Goal: Task Accomplishment & Management: Manage account settings

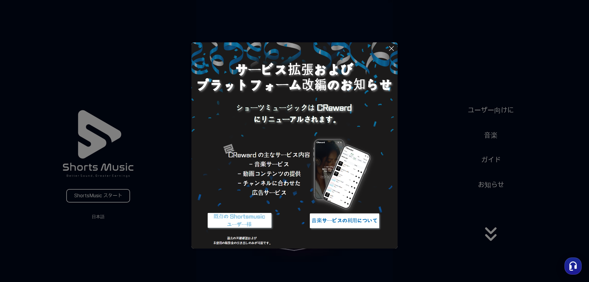
click at [493, 234] on button at bounding box center [294, 141] width 589 height 282
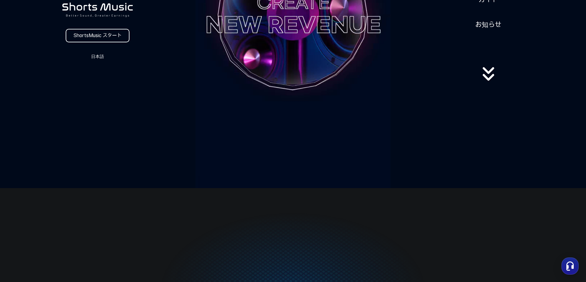
scroll to position [92, 0]
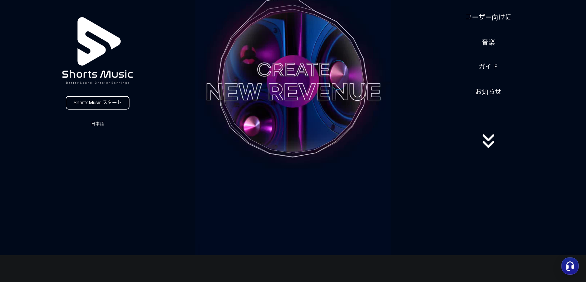
click at [109, 104] on link "ShortsMusic スタート" at bounding box center [98, 102] width 64 height 13
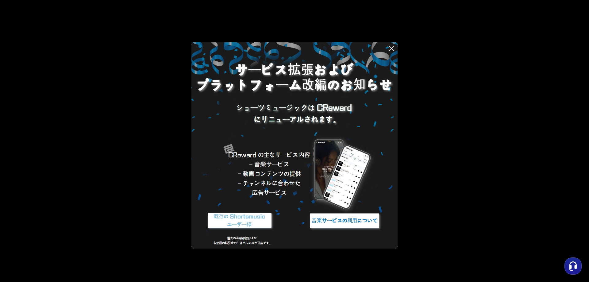
click at [352, 219] on img at bounding box center [344, 220] width 77 height 23
click at [251, 219] on img at bounding box center [239, 220] width 77 height 23
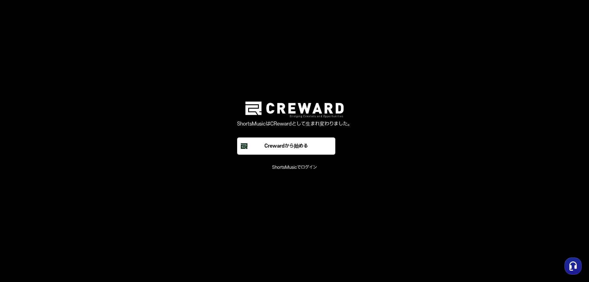
click at [283, 169] on font "ShortsMusicでログイン" at bounding box center [294, 167] width 45 height 5
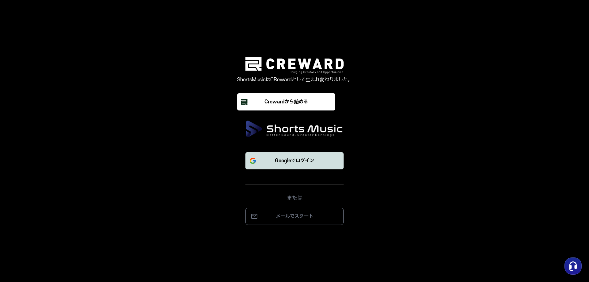
click at [303, 162] on font "Googleでログイン" at bounding box center [294, 161] width 39 height 6
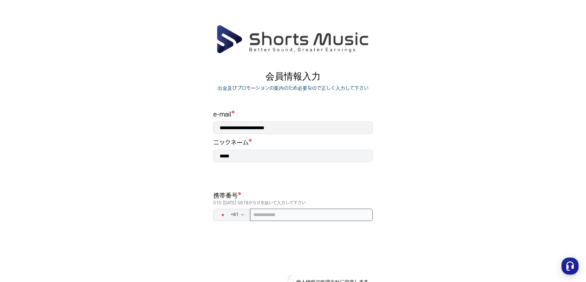
click at [329, 220] on input "tel" at bounding box center [311, 215] width 123 height 12
type input "**********"
click at [526, 216] on main "**********" at bounding box center [293, 169] width 586 height 289
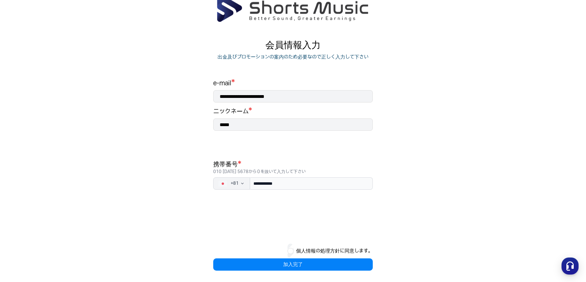
scroll to position [32, 0]
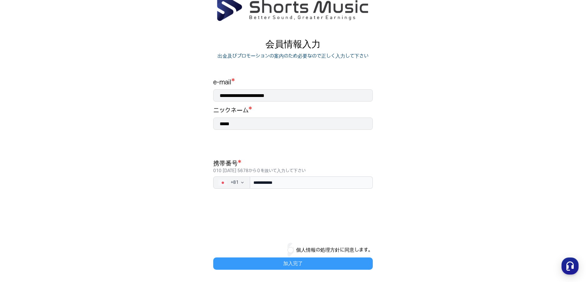
click at [305, 260] on button "加入完了" at bounding box center [292, 263] width 159 height 12
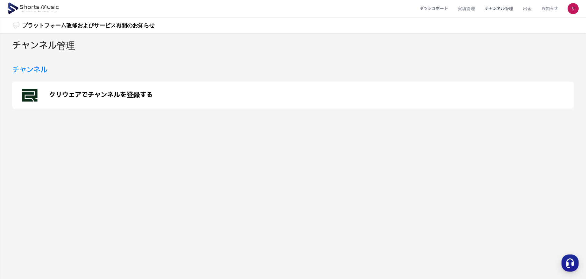
click at [85, 98] on p "クリウェアでチャンネルを登録する" at bounding box center [101, 94] width 104 height 7
click at [102, 91] on p "クリウェアでチャンネルを登録する" at bounding box center [101, 94] width 104 height 7
click at [33, 94] on polygon at bounding box center [28, 97] width 12 height 10
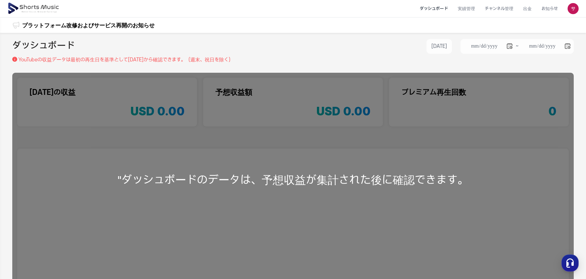
click at [310, 69] on div "**********" at bounding box center [293, 182] width 586 height 298
click at [493, 9] on li "チャンネル管理" at bounding box center [499, 9] width 38 height 16
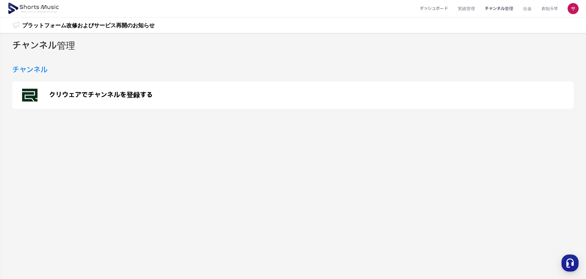
click at [43, 70] on h3 "チャンネル" at bounding box center [29, 69] width 35 height 11
click at [103, 94] on p "クリウェアでチャンネルを登録する" at bounding box center [101, 94] width 104 height 7
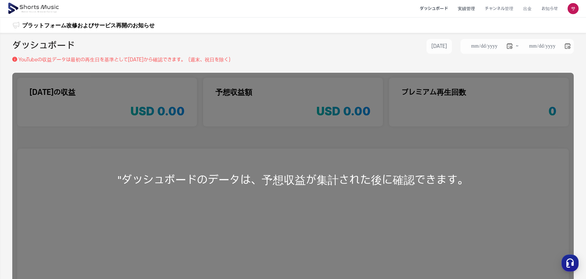
click at [473, 5] on li "実績管理" at bounding box center [466, 9] width 27 height 16
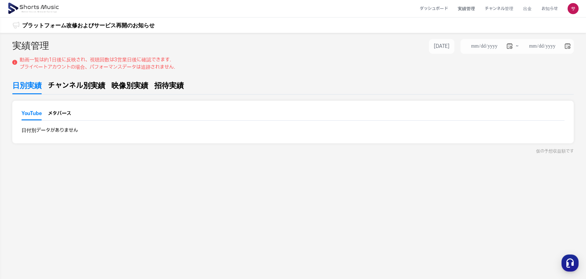
click at [73, 115] on ul "YouTube メタバース" at bounding box center [292, 115] width 543 height 11
click at [65, 114] on button "メタバース" at bounding box center [59, 114] width 23 height 9
click at [38, 117] on button "YouTube" at bounding box center [31, 115] width 20 height 10
click at [68, 86] on span "チャンネル別実績" at bounding box center [76, 85] width 57 height 11
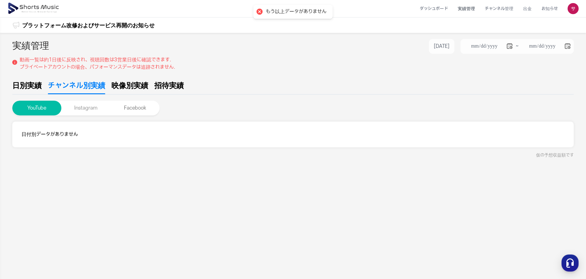
click at [94, 109] on button "Instagram" at bounding box center [85, 108] width 49 height 15
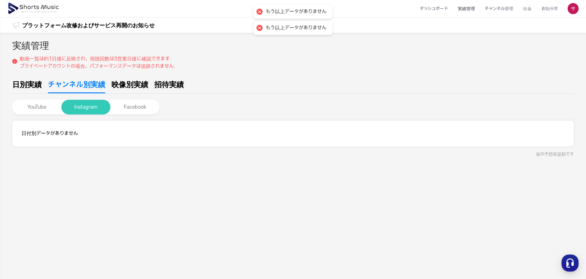
click at [89, 107] on button "Instagram" at bounding box center [85, 107] width 49 height 15
click at [134, 110] on button "Facebook" at bounding box center [134, 107] width 49 height 15
click at [90, 107] on button "Instagram" at bounding box center [85, 107] width 49 height 15
click at [466, 11] on li "実績管理" at bounding box center [466, 9] width 27 height 16
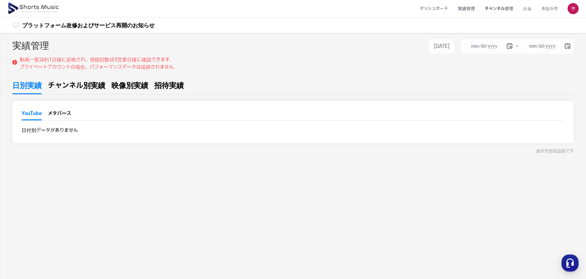
click at [498, 6] on li "チャンネル管理" at bounding box center [499, 9] width 38 height 16
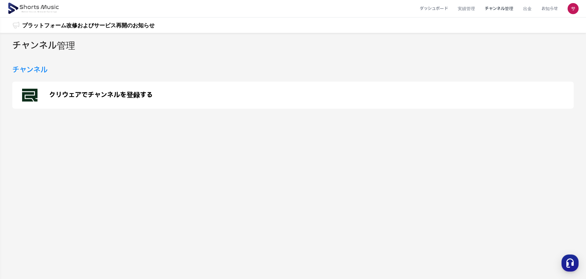
click at [24, 93] on polygon at bounding box center [28, 97] width 12 height 10
click at [35, 9] on img at bounding box center [33, 8] width 53 height 17
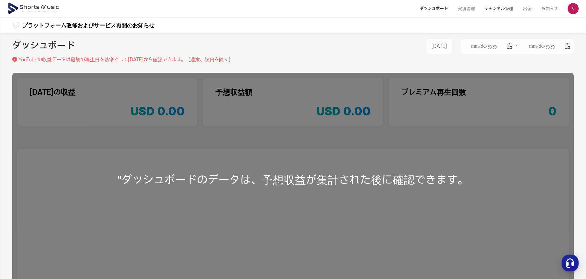
click at [515, 10] on li "チャンネル管理" at bounding box center [499, 9] width 38 height 16
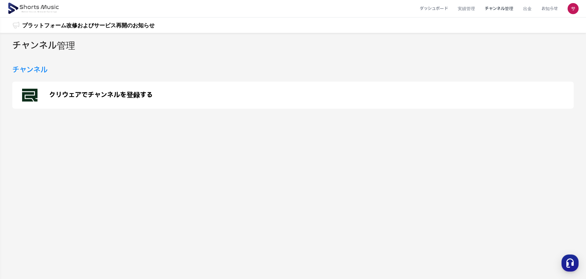
click at [515, 10] on li "チャンネル管理" at bounding box center [499, 9] width 38 height 16
click at [33, 71] on h3 "チャンネル" at bounding box center [29, 69] width 35 height 11
click at [73, 89] on div "クリウェアでチャンネルを登録する" at bounding box center [292, 95] width 561 height 27
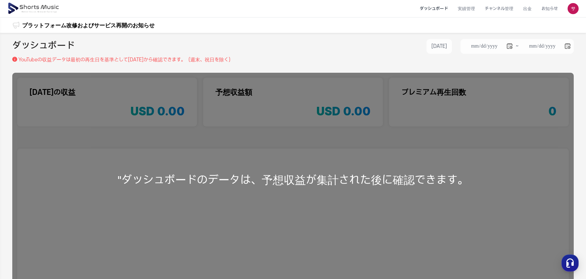
click at [341, 28] on div "プラットフォーム改修およびサービス再開のお知らせ プラットフォーム改修およびサービス再開のお知らせ" at bounding box center [293, 24] width 586 height 15
click at [504, 10] on li "チャンネル管理" at bounding box center [499, 9] width 38 height 16
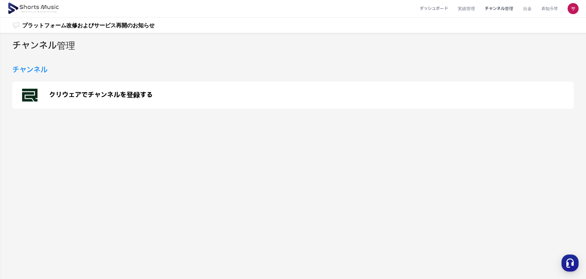
click at [136, 94] on p "クリウェアでチャンネルを登録する" at bounding box center [101, 94] width 104 height 7
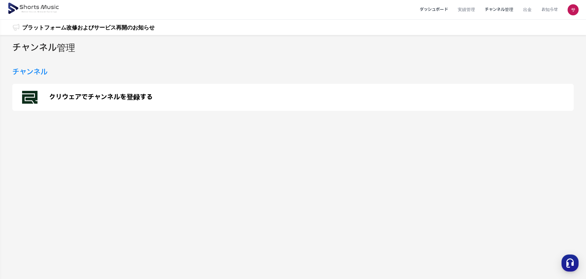
click at [438, 8] on li "ダッシュボード" at bounding box center [434, 10] width 38 height 16
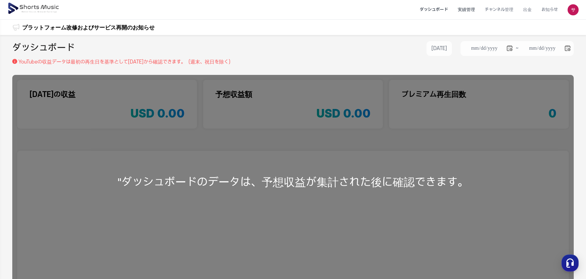
click at [468, 10] on li "実績管理" at bounding box center [466, 10] width 27 height 16
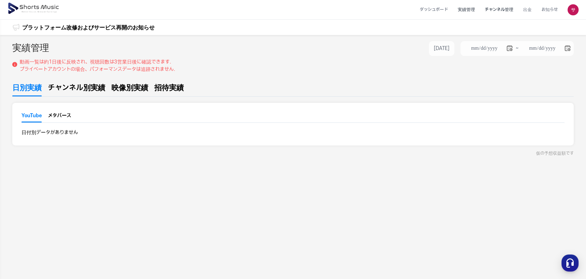
click at [497, 11] on li "チャンネル管理" at bounding box center [499, 10] width 38 height 16
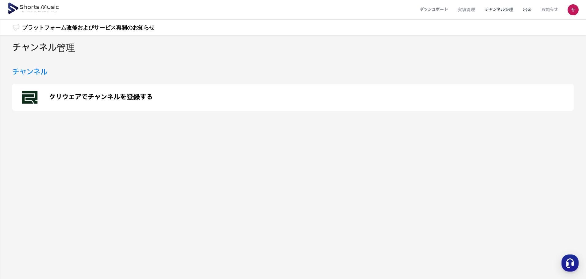
click at [536, 10] on li "出金" at bounding box center [527, 10] width 18 height 16
click at [555, 10] on li "お知らせ" at bounding box center [549, 10] width 26 height 16
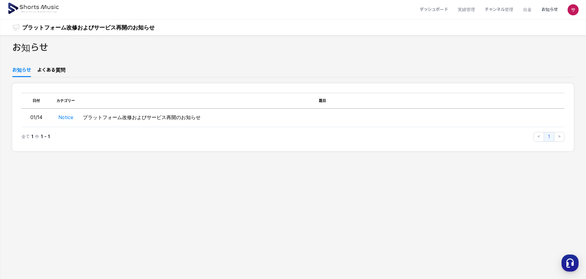
click at [34, 4] on img at bounding box center [33, 8] width 53 height 17
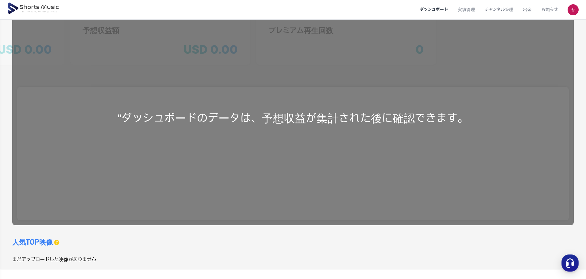
scroll to position [96, 0]
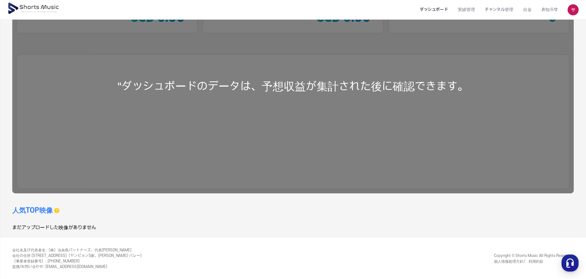
click at [36, 211] on h3 "人気TOP映像" at bounding box center [32, 210] width 40 height 10
click at [29, 227] on div "まだアップロードした映像がありません" at bounding box center [152, 227] width 281 height 7
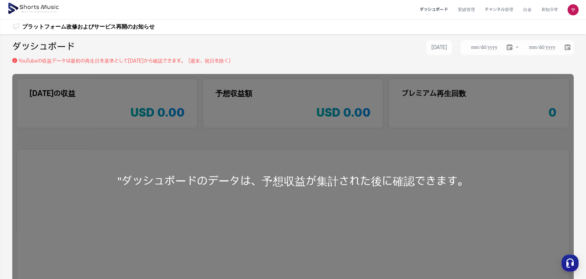
scroll to position [0, 0]
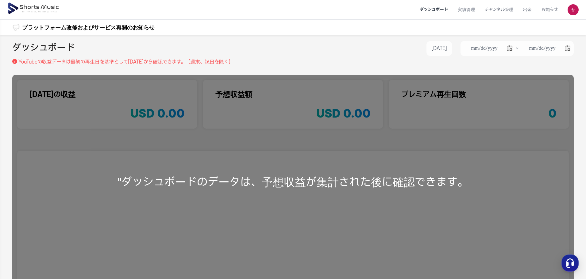
click at [447, 7] on li "ダッシュボード" at bounding box center [434, 10] width 38 height 16
click at [469, 10] on li "実績管理" at bounding box center [466, 10] width 27 height 16
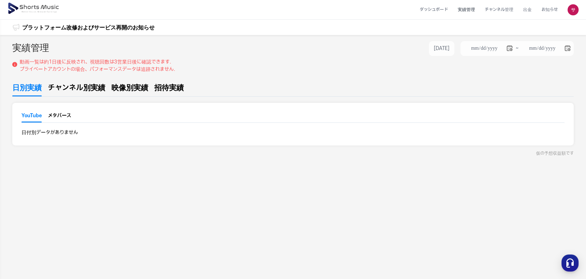
click at [61, 93] on link "チャンネル別実績" at bounding box center [76, 89] width 57 height 14
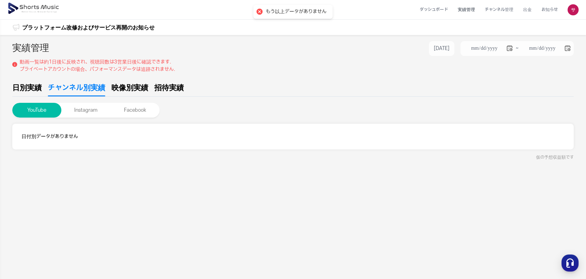
click at [118, 93] on link "映像別実績" at bounding box center [129, 89] width 37 height 14
type input "**********"
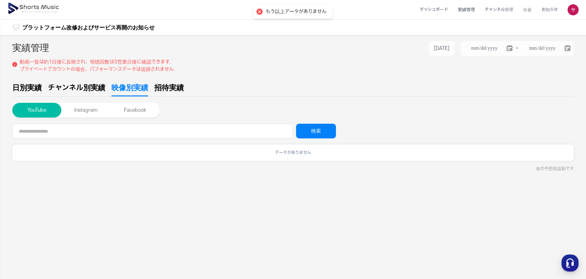
click at [166, 88] on span "招待実績" at bounding box center [168, 87] width 29 height 11
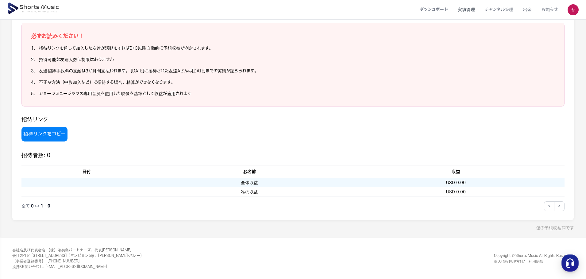
scroll to position [59, 0]
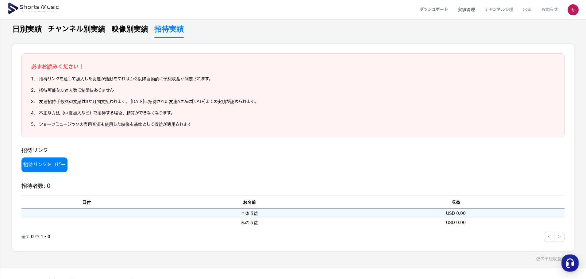
click at [138, 35] on link "映像別実績" at bounding box center [129, 31] width 37 height 14
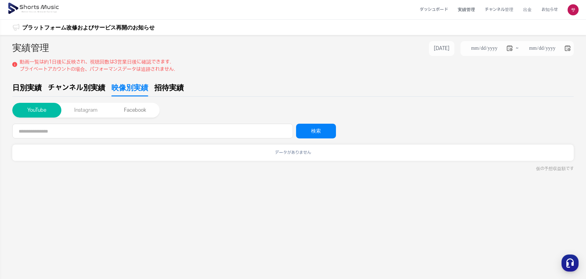
click at [91, 103] on button "Instagram" at bounding box center [85, 110] width 49 height 15
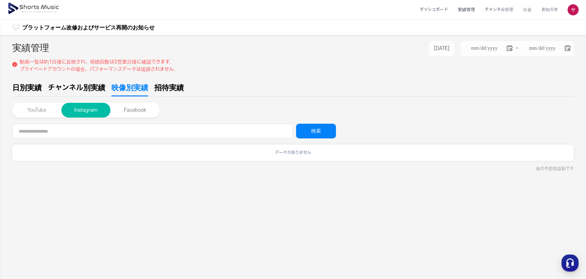
click at [19, 112] on button "YouTube" at bounding box center [36, 110] width 49 height 15
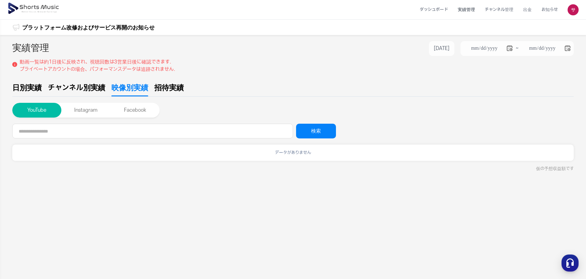
click at [63, 91] on span "チャンネル別実績" at bounding box center [76, 87] width 57 height 11
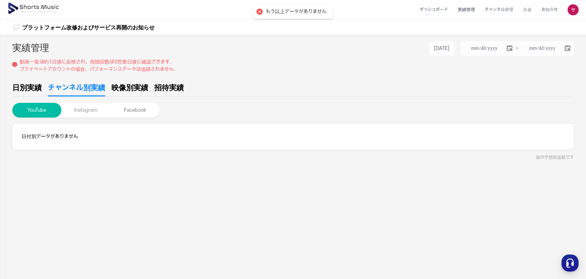
click at [85, 112] on button "Instagram" at bounding box center [85, 110] width 49 height 15
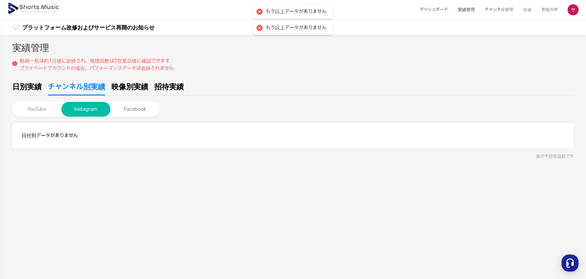
click at [54, 108] on button "YouTube" at bounding box center [36, 109] width 49 height 15
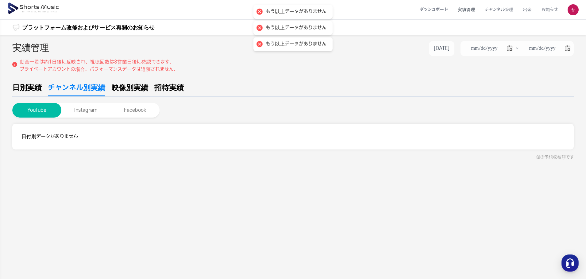
click at [46, 8] on img at bounding box center [33, 8] width 53 height 17
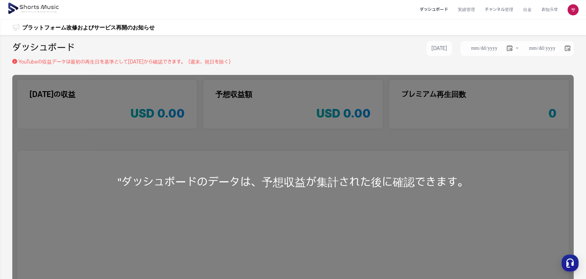
click at [421, 10] on li "ダッシュボード" at bounding box center [434, 10] width 38 height 16
click at [473, 12] on li "実績管理" at bounding box center [466, 10] width 27 height 16
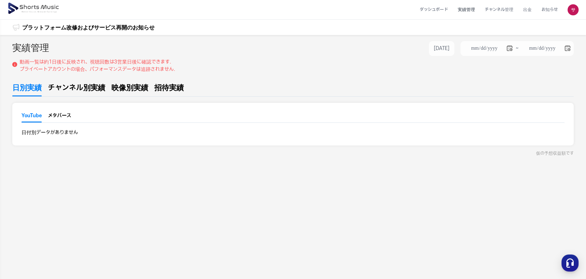
click at [490, 9] on li "チャンネル管理" at bounding box center [499, 10] width 38 height 16
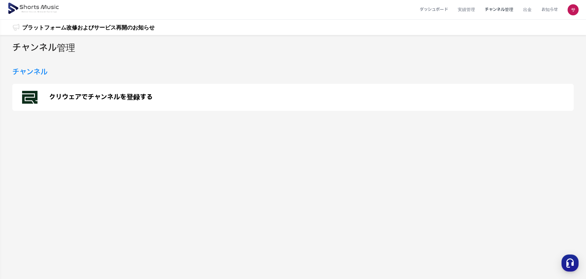
click at [120, 99] on p "クリウェアでチャンネルを登録する" at bounding box center [101, 97] width 104 height 7
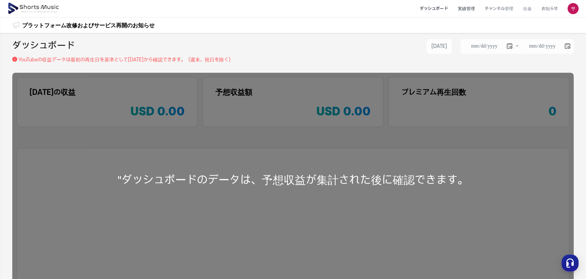
click at [463, 8] on li "実績管理" at bounding box center [466, 9] width 27 height 16
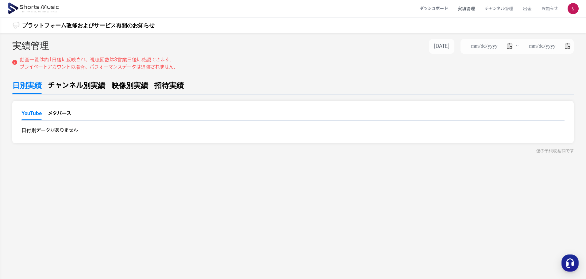
click at [94, 88] on span "チャンネル別実績" at bounding box center [76, 85] width 57 height 11
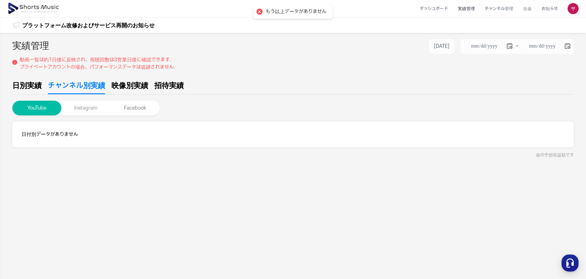
click at [96, 108] on button "Instagram" at bounding box center [85, 108] width 49 height 15
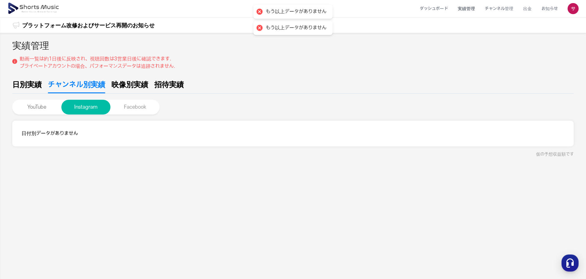
click at [132, 107] on button "Facebook" at bounding box center [134, 107] width 49 height 15
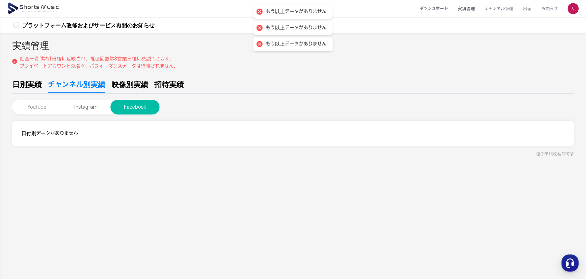
click at [45, 107] on button "YouTube" at bounding box center [36, 107] width 49 height 15
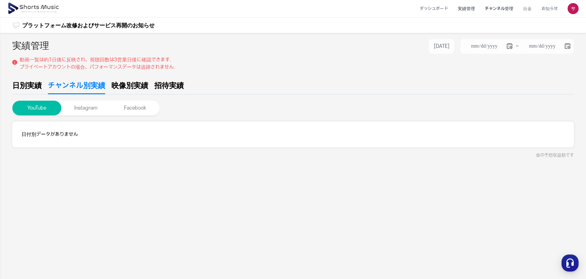
click at [511, 12] on li "チャンネル管理" at bounding box center [499, 9] width 38 height 16
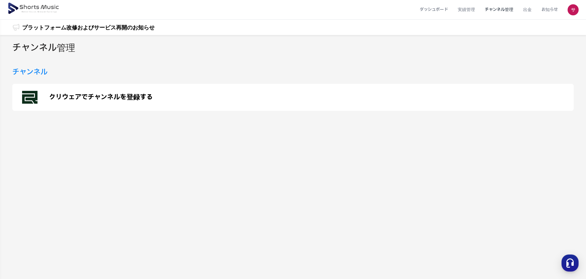
click at [88, 23] on link "プラットフォーム改修およびサービス再開のお知らせ" at bounding box center [88, 27] width 132 height 8
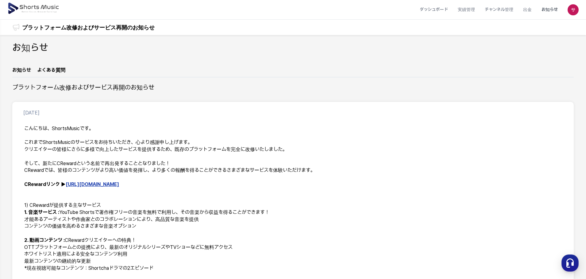
click at [50, 14] on img at bounding box center [33, 8] width 53 height 17
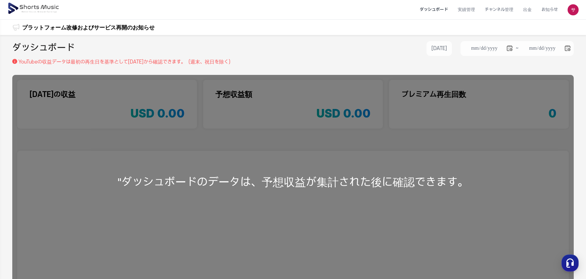
click at [325, 73] on div "**********" at bounding box center [293, 184] width 586 height 298
click at [501, 9] on li "チャンネル管理" at bounding box center [499, 10] width 38 height 16
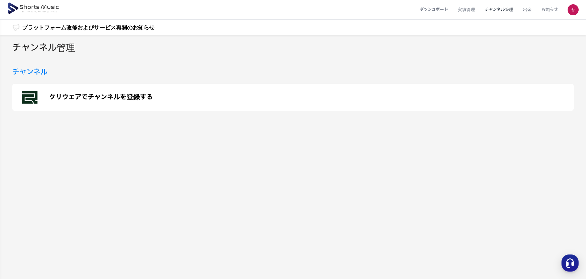
click at [118, 95] on p "クリウェアでチャンネルを登録する" at bounding box center [101, 97] width 104 height 7
